Goal: Task Accomplishment & Management: Use online tool/utility

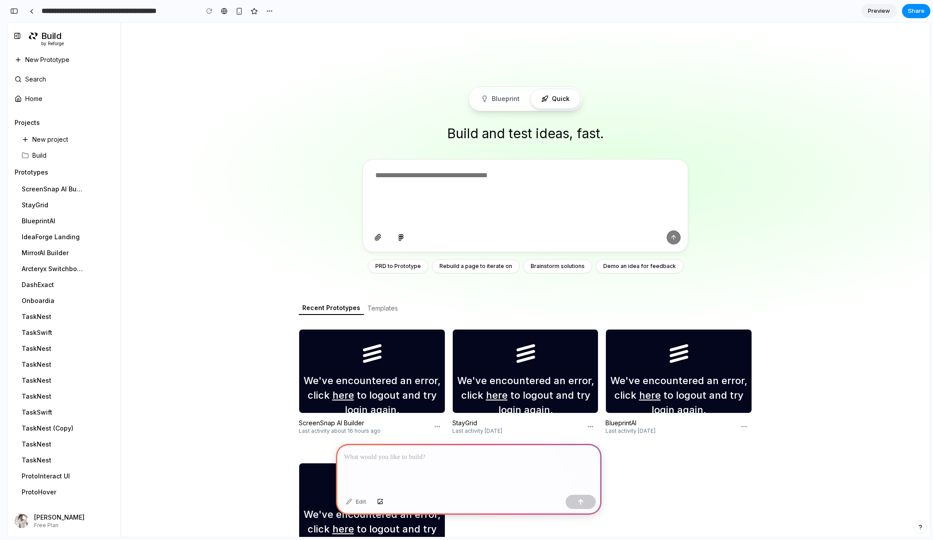
click at [41, 82] on span "Search" at bounding box center [35, 79] width 21 height 9
click at [38, 98] on span "Home" at bounding box center [33, 98] width 17 height 9
click at [39, 139] on span "New project" at bounding box center [50, 139] width 36 height 9
click at [39, 172] on span "Prototypes" at bounding box center [32, 172] width 34 height 9
click at [15, 11] on div "button" at bounding box center [14, 11] width 8 height 6
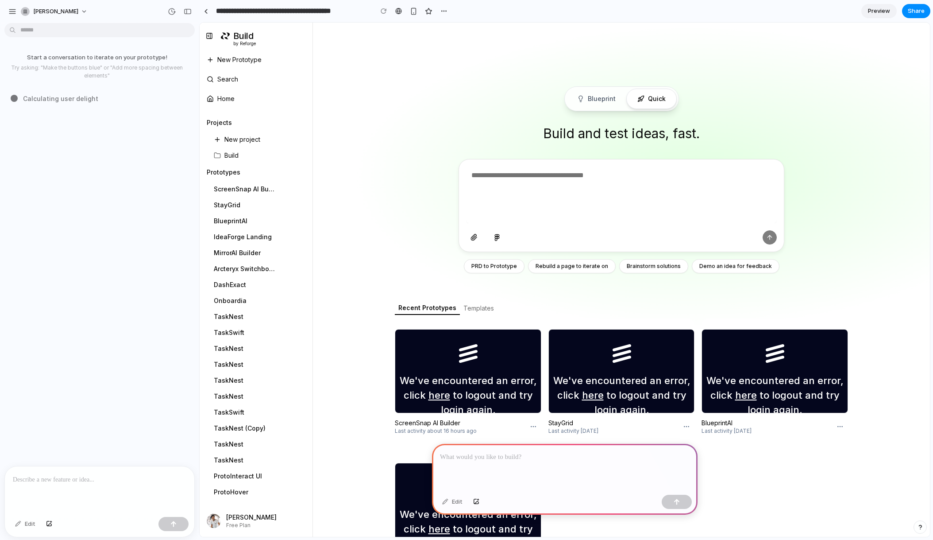
click at [228, 272] on div "Arcteryx Switchboard" at bounding box center [245, 268] width 62 height 9
click at [241, 252] on div "MirrorAI Builder" at bounding box center [245, 252] width 62 height 9
click at [249, 225] on div "BlueprintAI More options" at bounding box center [256, 221] width 106 height 14
drag, startPoint x: 237, startPoint y: 202, endPoint x: 241, endPoint y: 190, distance: 12.6
click at [238, 199] on div "StayGrid More options" at bounding box center [256, 205] width 106 height 14
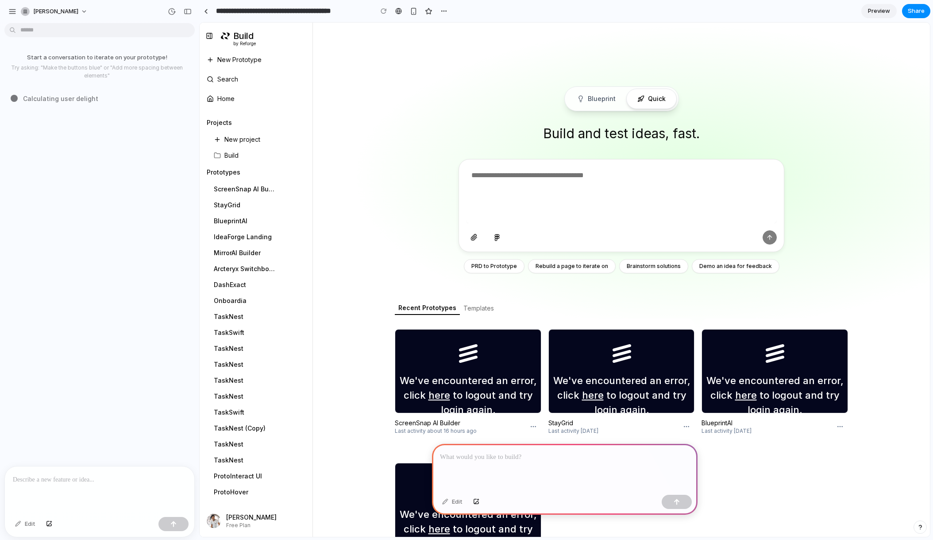
click at [212, 36] on button "Toggle Sidebar" at bounding box center [209, 36] width 12 height 12
click at [240, 39] on span "Build" at bounding box center [244, 35] width 23 height 9
click at [604, 99] on button "Blueprint" at bounding box center [597, 99] width 60 height 20
click at [648, 101] on button "Quick" at bounding box center [652, 99] width 50 height 20
click at [641, 267] on button "Brainstorm solutions" at bounding box center [654, 266] width 69 height 14
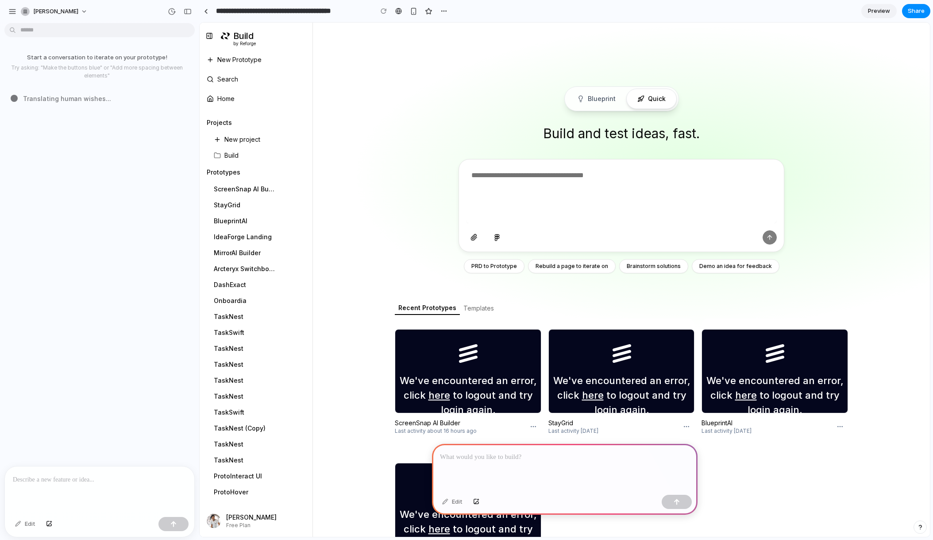
click at [495, 240] on button at bounding box center [497, 237] width 16 height 12
click at [508, 183] on textarea at bounding box center [621, 194] width 311 height 57
type textarea "******"
click at [474, 309] on button "Templates" at bounding box center [479, 308] width 38 height 12
click at [435, 310] on button "Recent Prototypes" at bounding box center [427, 308] width 65 height 13
